Goal: Information Seeking & Learning: Find specific page/section

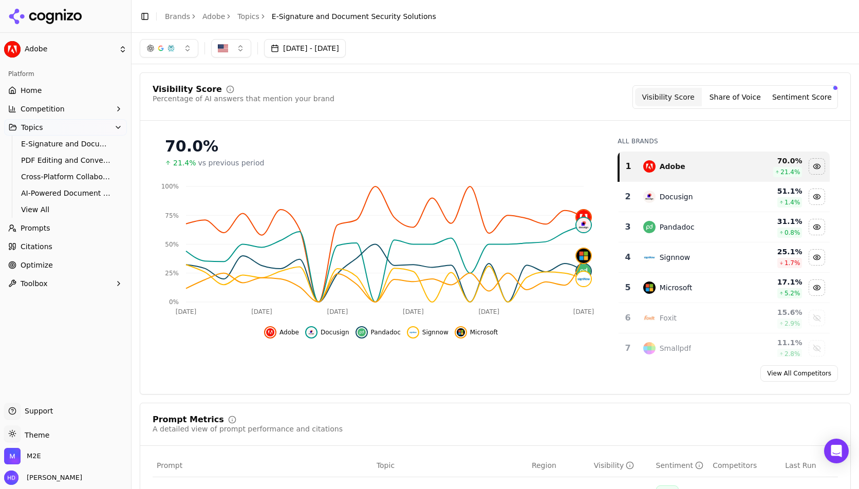
click at [593, 50] on div "[DATE] - [DATE]" at bounding box center [495, 48] width 711 height 18
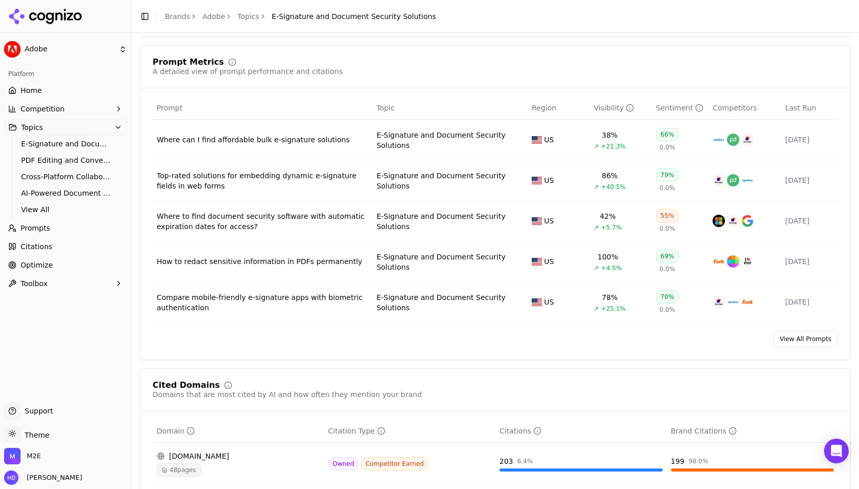
click at [569, 52] on div "Prompt Metrics A detailed view of prompt performance and citations Prompt Topic…" at bounding box center [495, 202] width 711 height 315
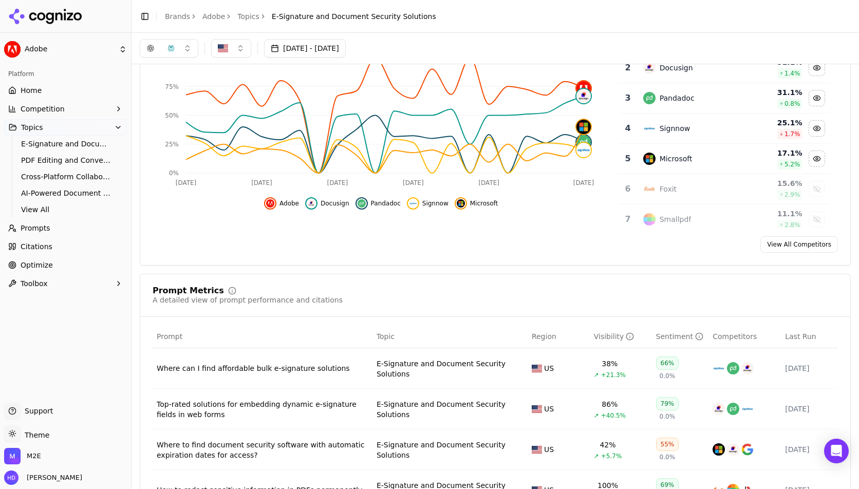
scroll to position [0, 0]
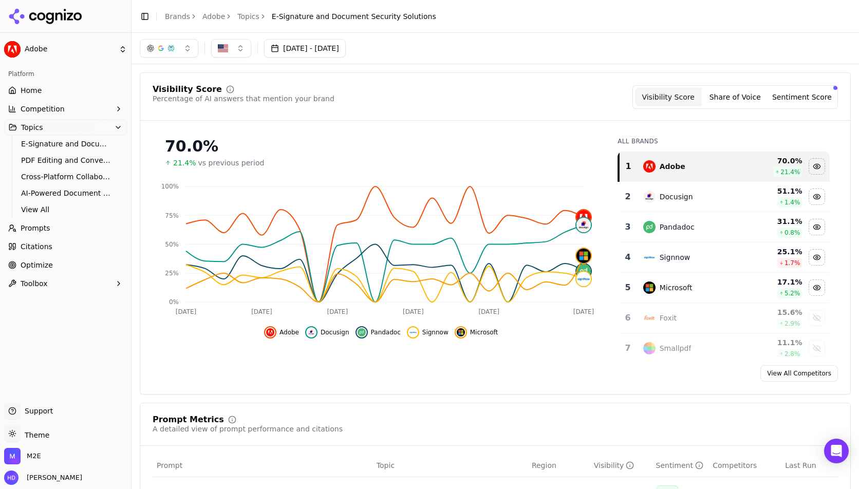
click at [316, 49] on button "[DATE] - [DATE]" at bounding box center [305, 48] width 82 height 18
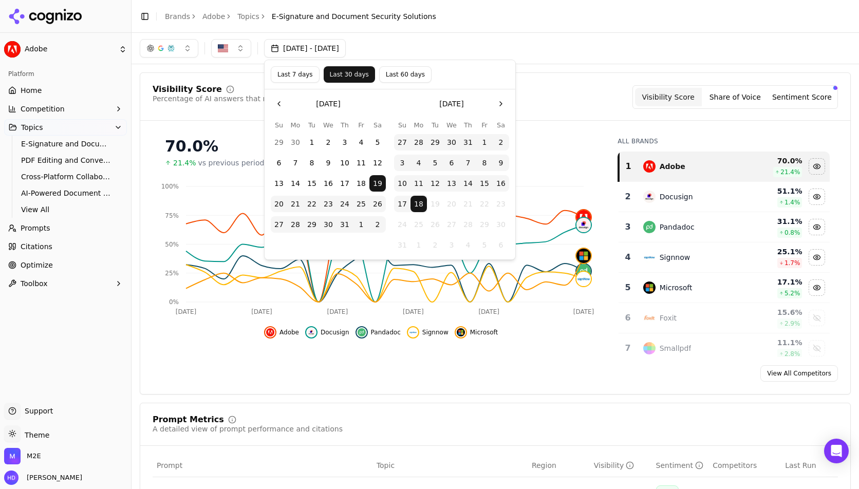
click at [279, 104] on button "Go to the Previous Month" at bounding box center [279, 104] width 16 height 16
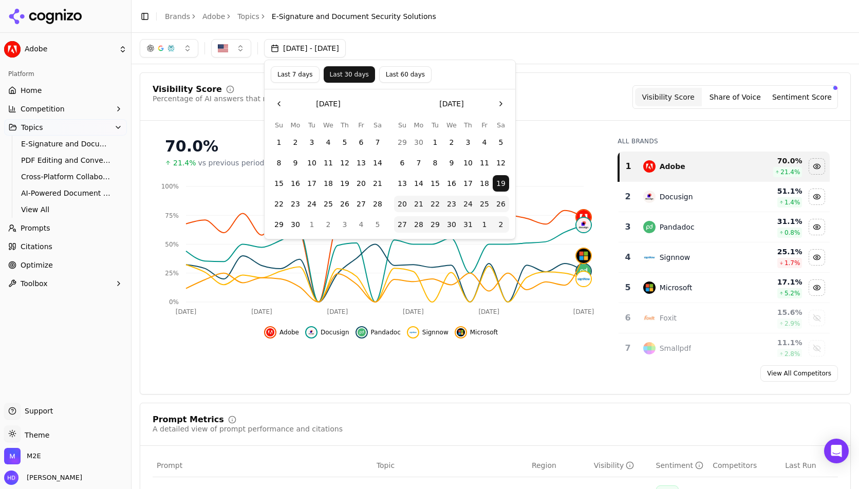
click at [279, 104] on button "Go to the Previous Month" at bounding box center [279, 104] width 16 height 16
click at [297, 181] on button "14" at bounding box center [295, 183] width 16 height 16
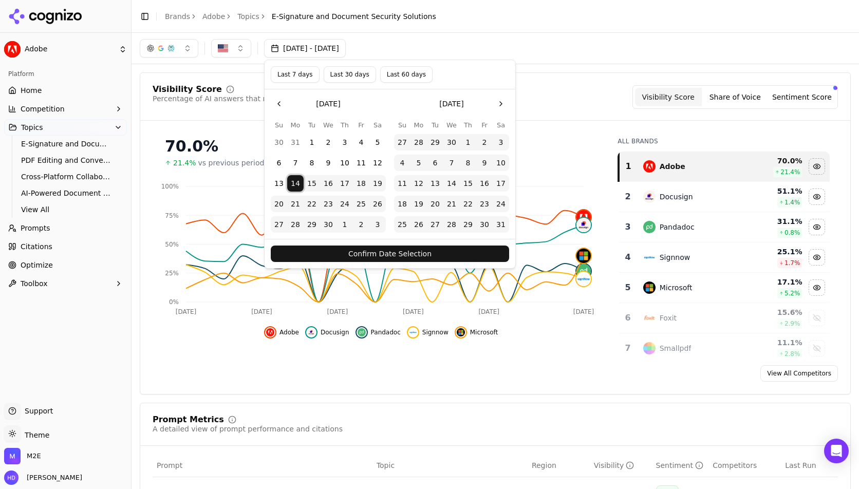
click at [505, 102] on button "Go to the Next Month" at bounding box center [500, 104] width 16 height 16
click at [504, 103] on button "Go to the Next Month" at bounding box center [500, 104] width 16 height 16
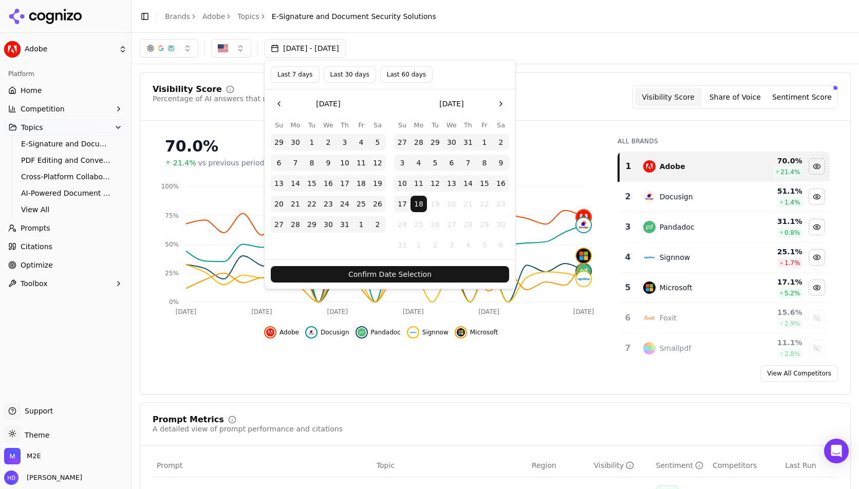
click at [422, 204] on button "18" at bounding box center [418, 204] width 16 height 16
click at [420, 273] on button "Confirm Date Selection" at bounding box center [390, 274] width 238 height 16
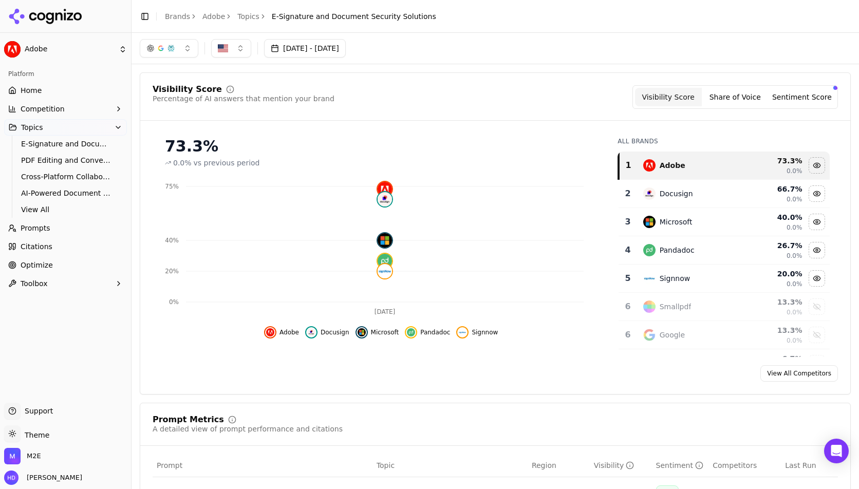
click at [521, 10] on header "Toggle Sidebar Brands Adobe Topics E-Signature and Document Security Solutions" at bounding box center [494, 16] width 727 height 33
drag, startPoint x: 257, startPoint y: 50, endPoint x: 301, endPoint y: 44, distance: 45.0
click at [257, 50] on div at bounding box center [257, 48] width 1 height 12
click at [307, 44] on button "[DATE] - [DATE]" at bounding box center [305, 48] width 82 height 18
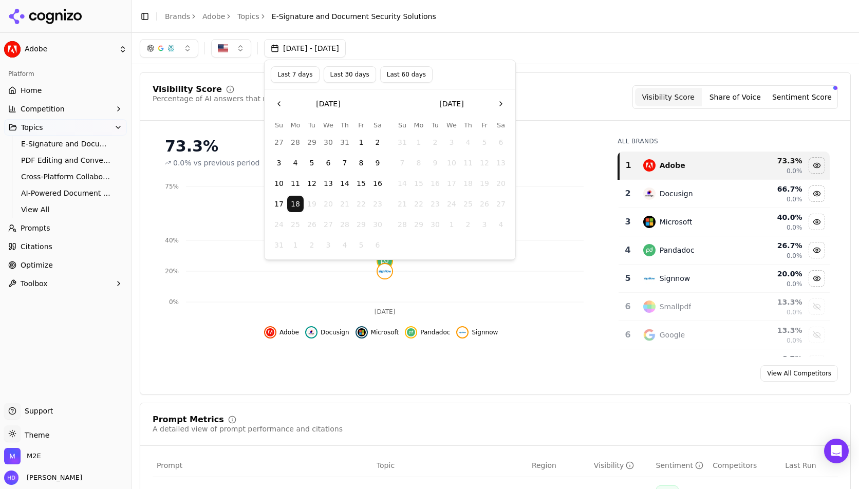
click at [279, 100] on button "Go to the Previous Month" at bounding box center [279, 104] width 16 height 16
click at [279, 101] on button "Go to the Previous Month" at bounding box center [279, 104] width 16 height 16
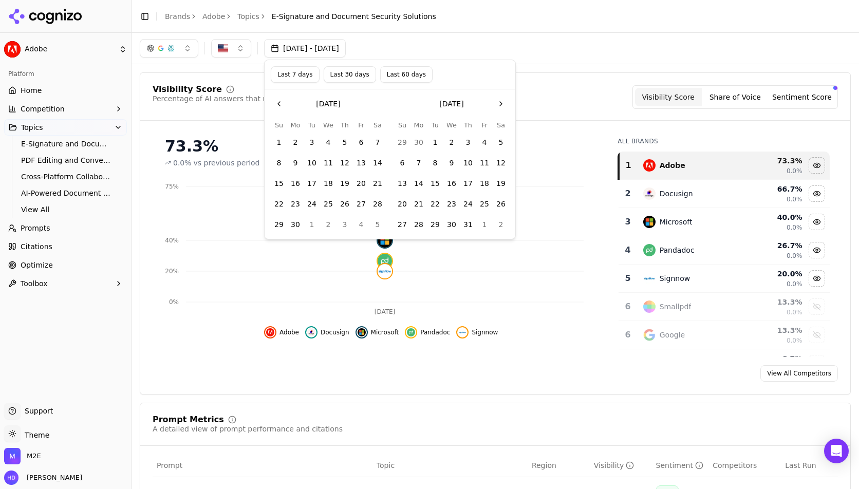
click at [279, 101] on button "Go to the Previous Month" at bounding box center [279, 104] width 16 height 16
click at [297, 181] on button "14" at bounding box center [295, 183] width 16 height 16
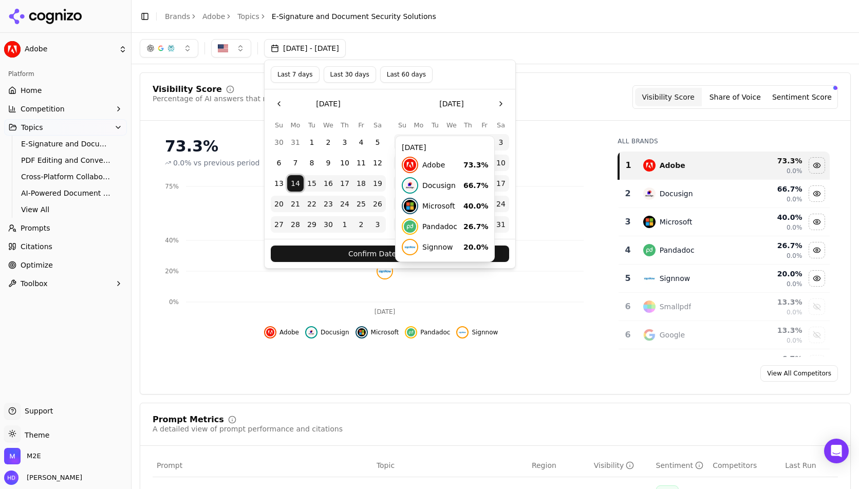
click at [421, 256] on button "Confirm Date Selection" at bounding box center [390, 253] width 238 height 16
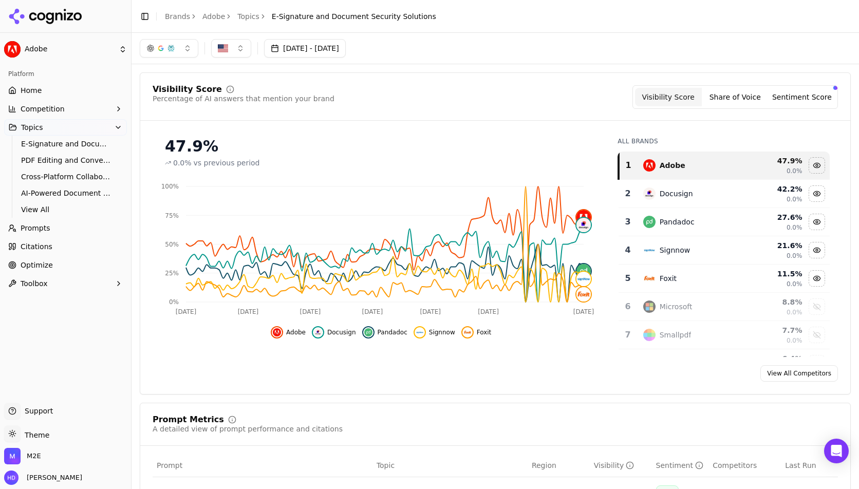
click at [170, 45] on div "button" at bounding box center [171, 48] width 8 height 8
click at [487, 83] on div "Visibility Score Percentage of AI answers that mention your brand Visibility Sc…" at bounding box center [495, 233] width 711 height 322
click at [187, 48] on button "button" at bounding box center [169, 48] width 59 height 18
click at [190, 48] on button "button" at bounding box center [169, 48] width 59 height 18
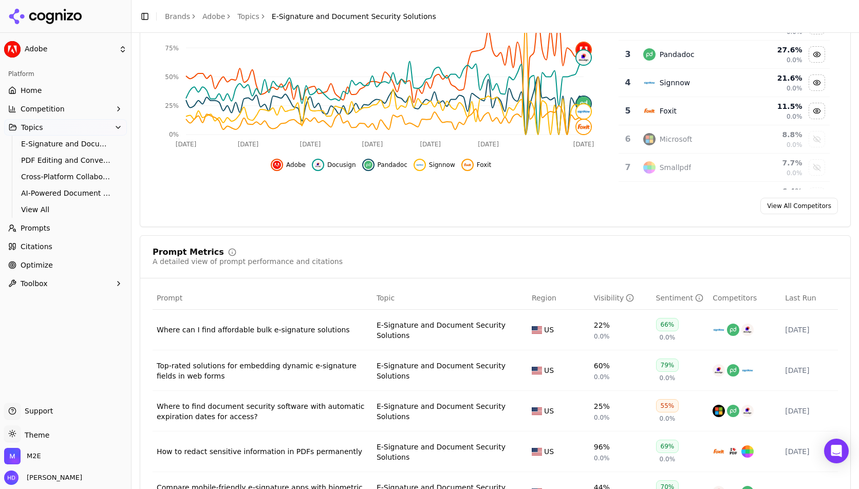
scroll to position [175, 0]
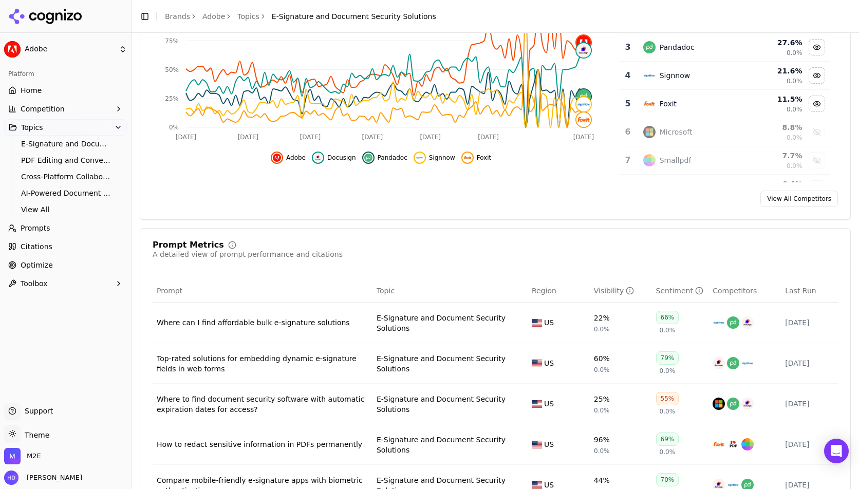
click at [452, 254] on div "Prompt Metrics A detailed view of prompt performance and citations" at bounding box center [495, 250] width 685 height 18
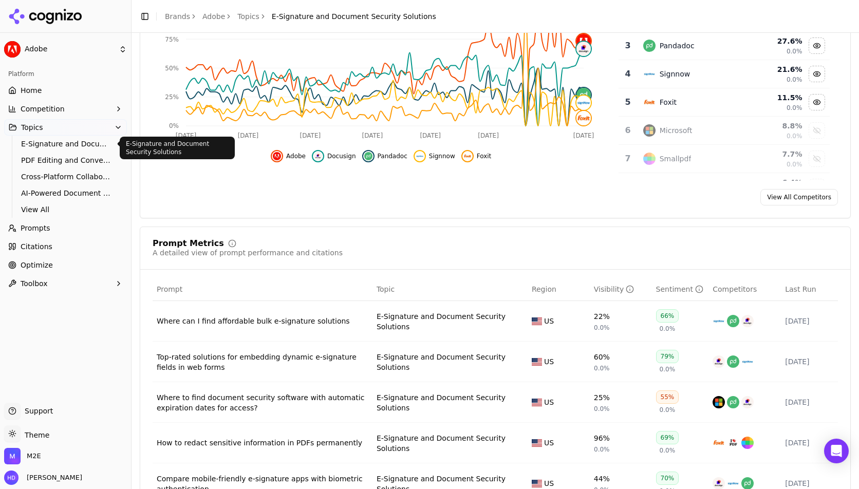
scroll to position [177, 0]
click at [33, 242] on span "Citations" at bounding box center [37, 246] width 32 height 10
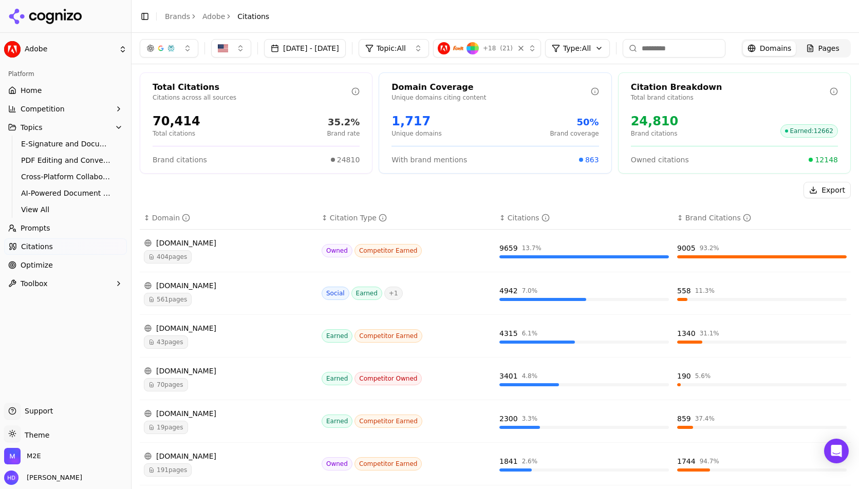
click at [178, 301] on span "561 pages" at bounding box center [168, 299] width 48 height 13
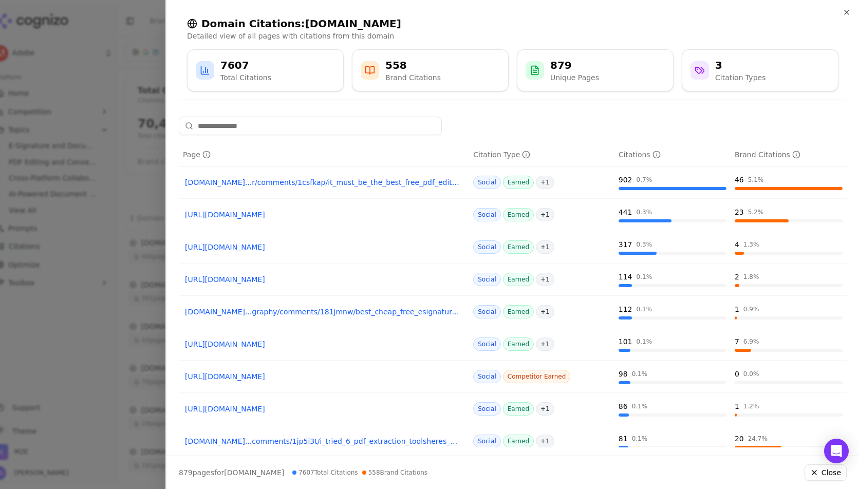
click at [553, 117] on div at bounding box center [513, 126] width 668 height 18
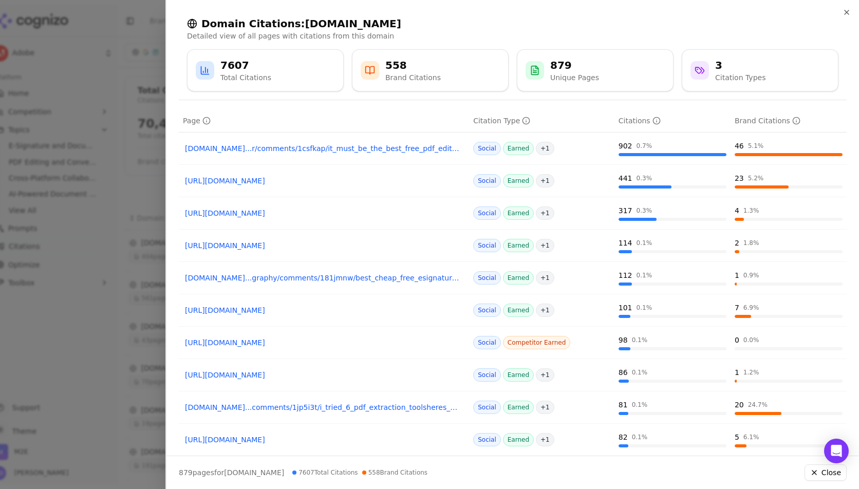
scroll to position [75, 0]
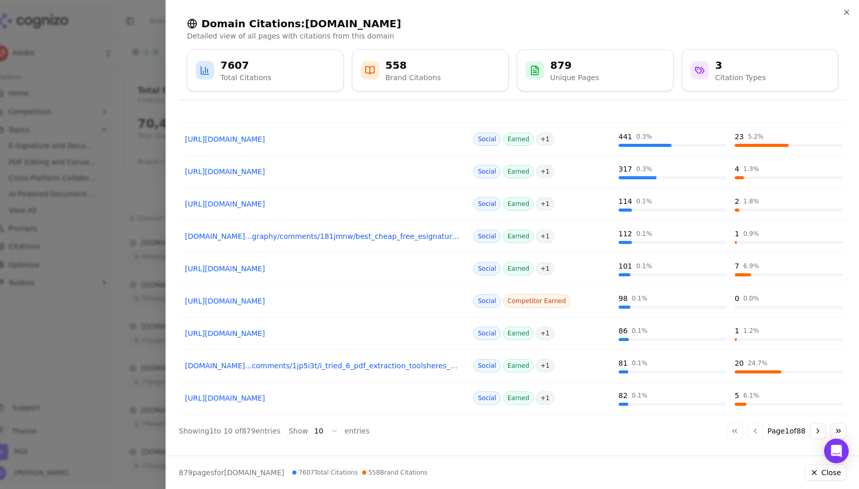
click at [223, 102] on div "Domain Citations: [DOMAIN_NAME] Detailed view of all pages with citations from …" at bounding box center [512, 54] width 692 height 108
click at [234, 65] on div "7607" at bounding box center [245, 65] width 51 height 14
drag, startPoint x: 436, startPoint y: 100, endPoint x: 421, endPoint y: 70, distance: 34.2
click at [436, 100] on div "Domain Citations: [DOMAIN_NAME] Detailed view of all pages with citations from …" at bounding box center [512, 54] width 692 height 108
click at [420, 69] on div "558" at bounding box center [412, 65] width 55 height 14
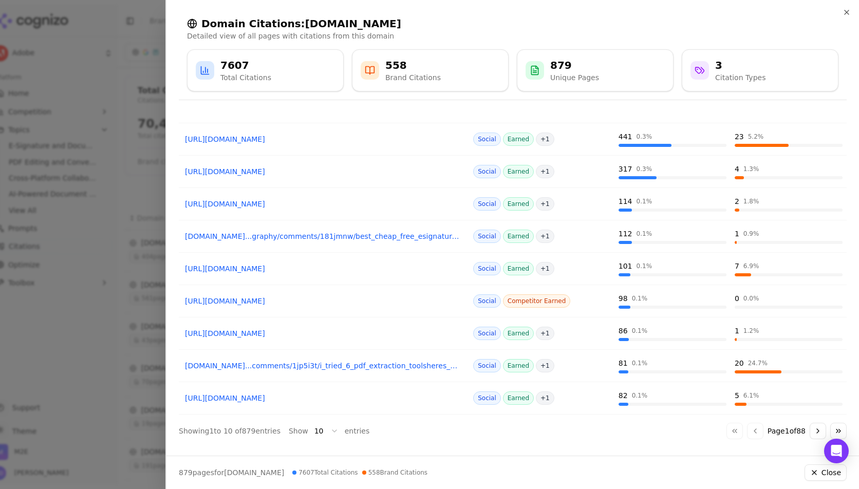
click at [85, 143] on div at bounding box center [429, 244] width 859 height 489
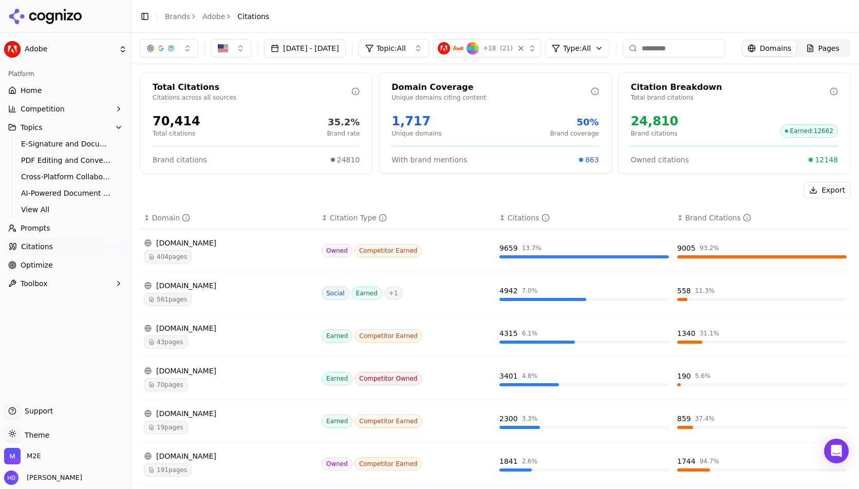
click at [716, 47] on input at bounding box center [673, 48] width 103 height 18
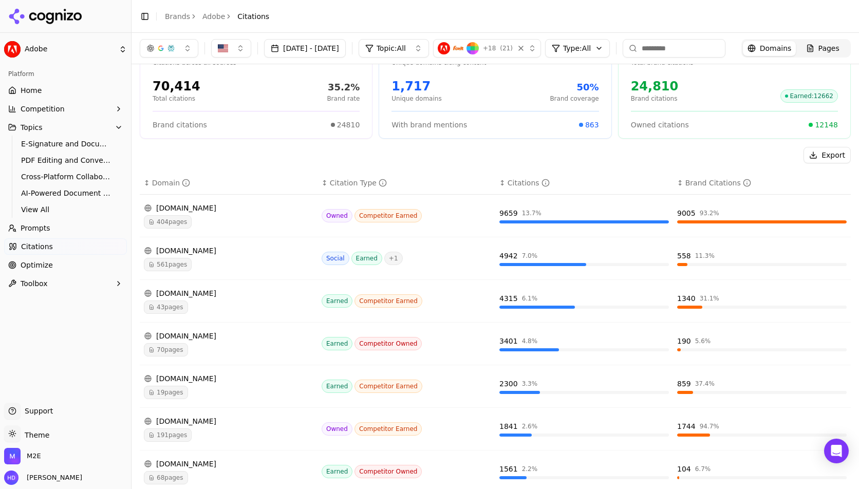
scroll to position [0, 0]
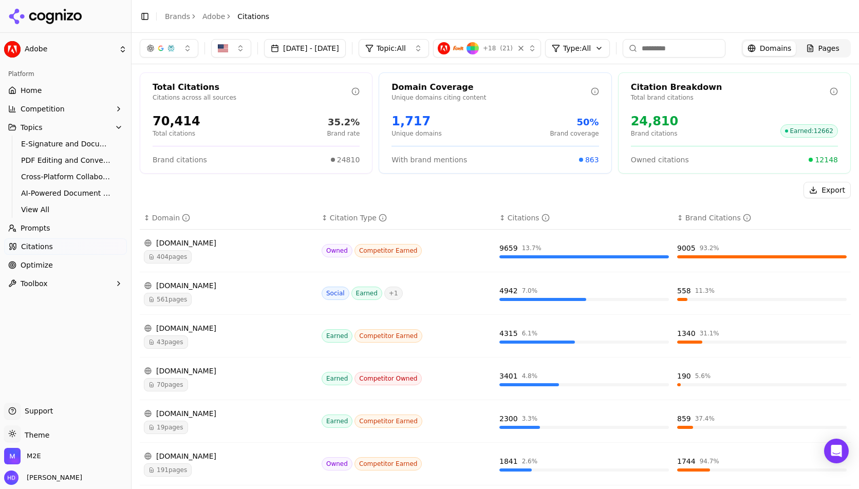
click at [710, 49] on input at bounding box center [673, 48] width 103 height 18
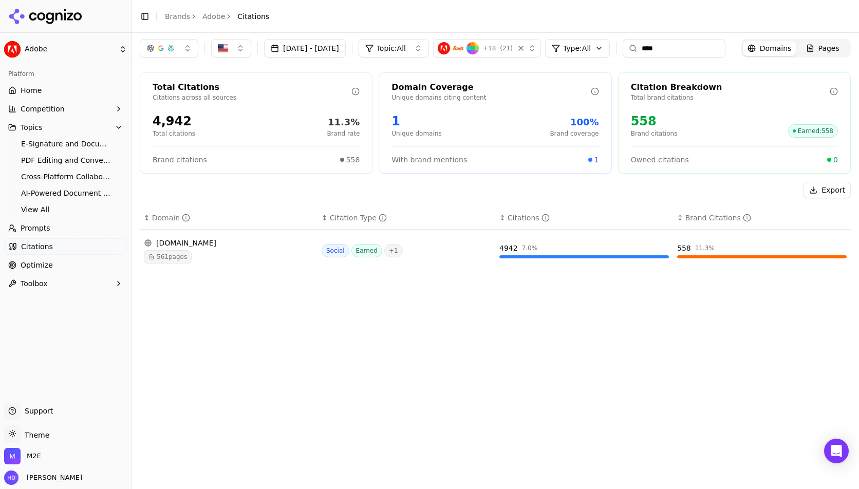
type input "****"
click at [238, 252] on div "561 pages" at bounding box center [228, 256] width 169 height 13
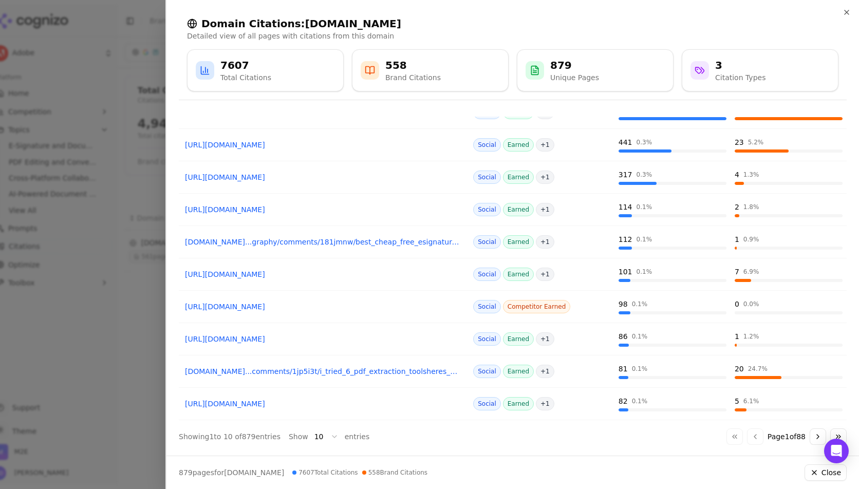
scroll to position [75, 0]
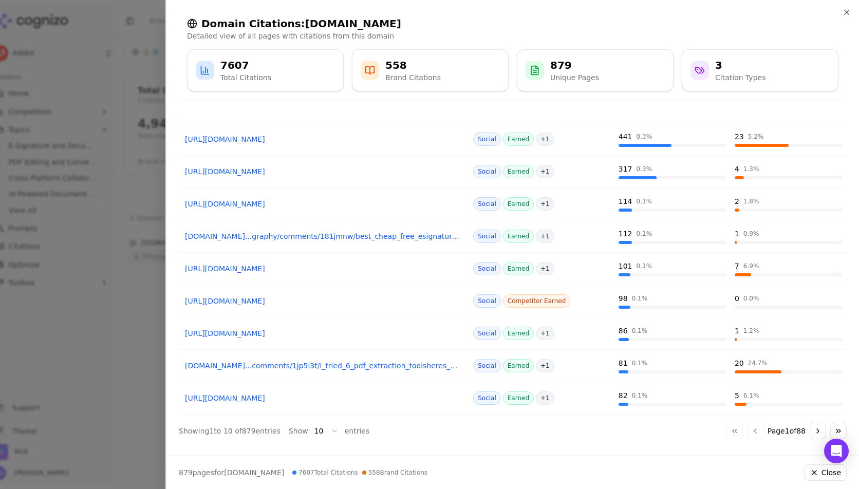
click at [404, 141] on link "[URL][DOMAIN_NAME]" at bounding box center [324, 139] width 278 height 10
click at [390, 107] on div "Domain Citations: [DOMAIN_NAME] Detailed view of all pages with citations from …" at bounding box center [512, 54] width 692 height 108
click at [405, 35] on p "Detailed view of all pages with citations from this domain" at bounding box center [512, 36] width 651 height 10
drag, startPoint x: 525, startPoint y: 22, endPoint x: 520, endPoint y: 21, distance: 5.7
click at [525, 21] on h2 "Domain Citations: [DOMAIN_NAME]" at bounding box center [512, 23] width 651 height 14
